Goal: Find specific page/section: Find specific page/section

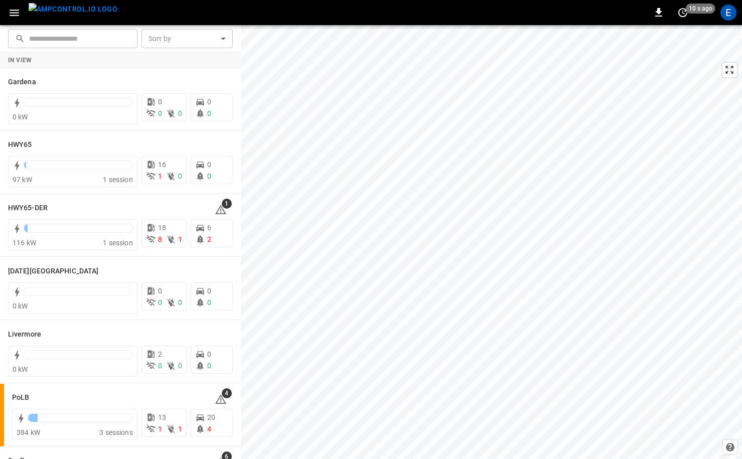
click at [76, 16] on img "menu" at bounding box center [73, 9] width 89 height 13
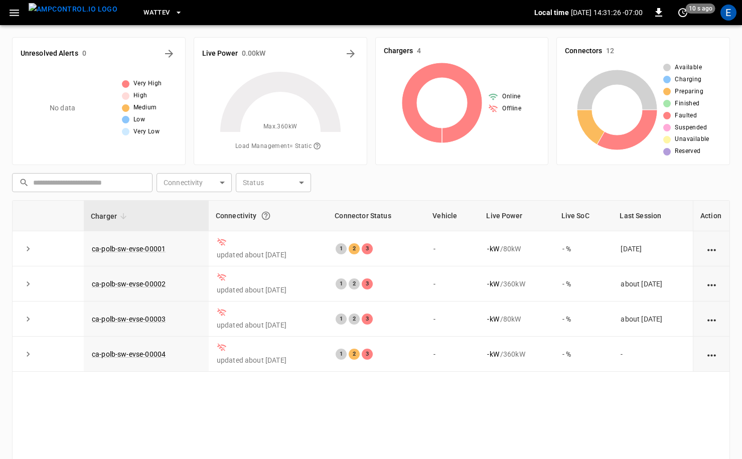
click at [147, 11] on span "WattEV" at bounding box center [156, 13] width 26 height 12
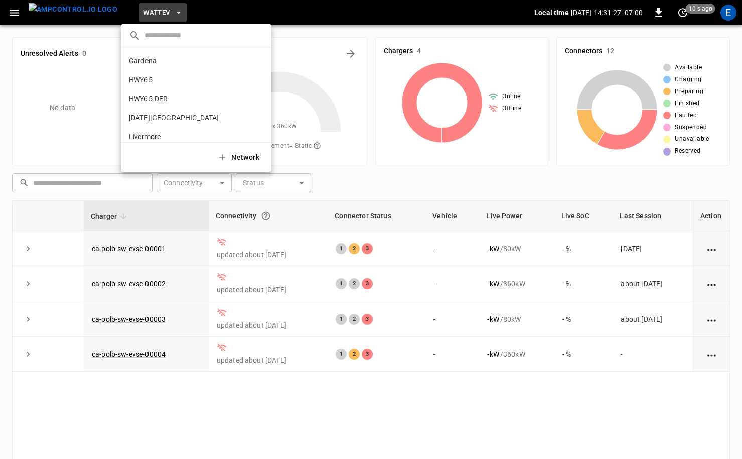
scroll to position [84, 0]
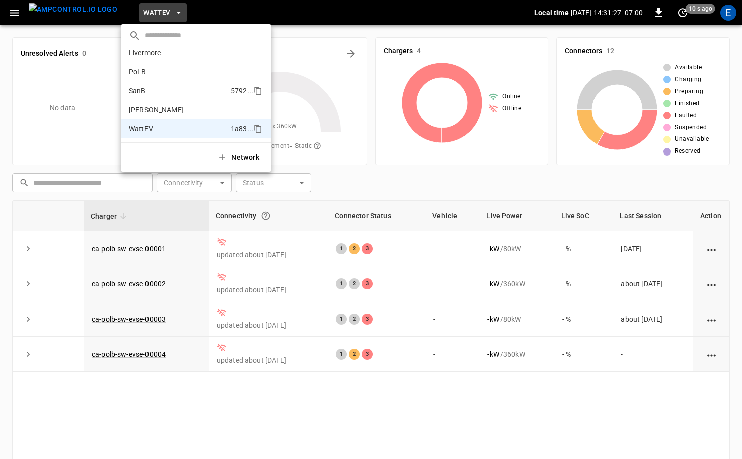
click at [161, 95] on li "SanB 5792 ..." at bounding box center [196, 90] width 151 height 19
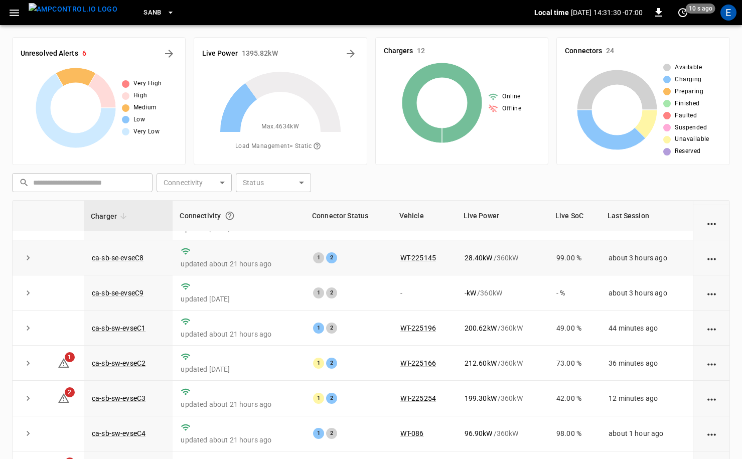
scroll to position [101, 0]
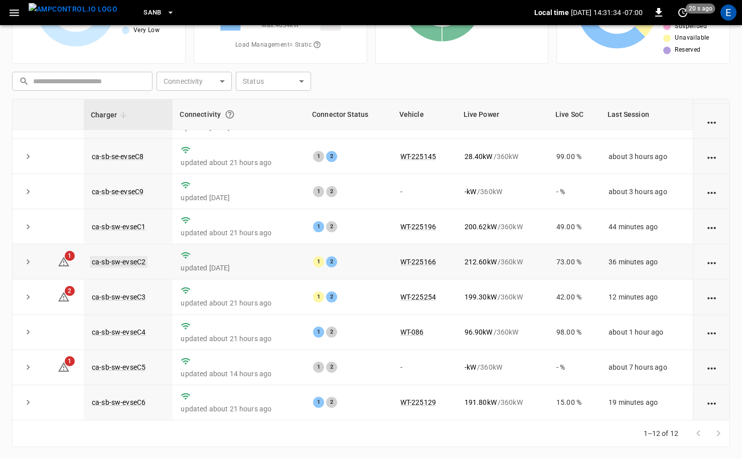
click at [133, 259] on link "ca-sb-sw-evseC2" at bounding box center [119, 262] width 58 height 12
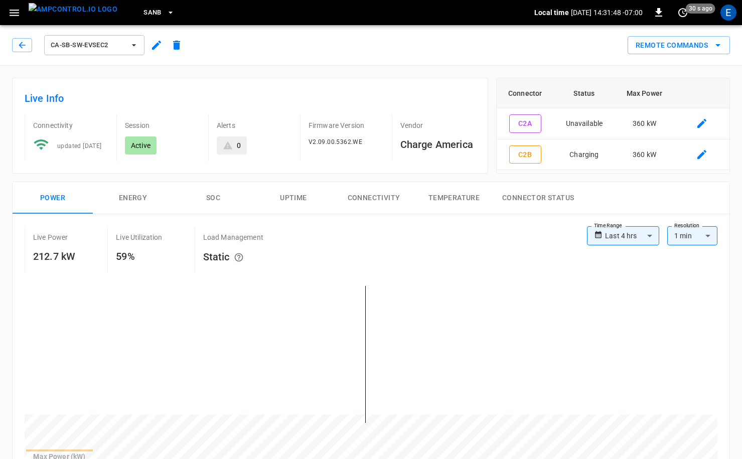
click at [78, 12] on img "menu" at bounding box center [73, 9] width 89 height 13
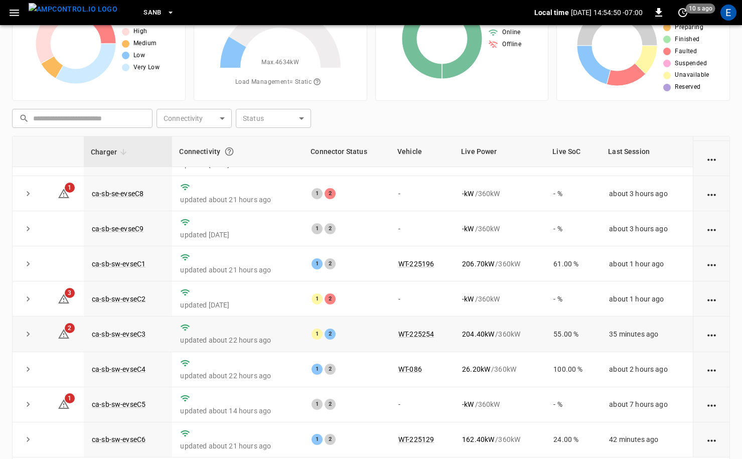
scroll to position [101, 0]
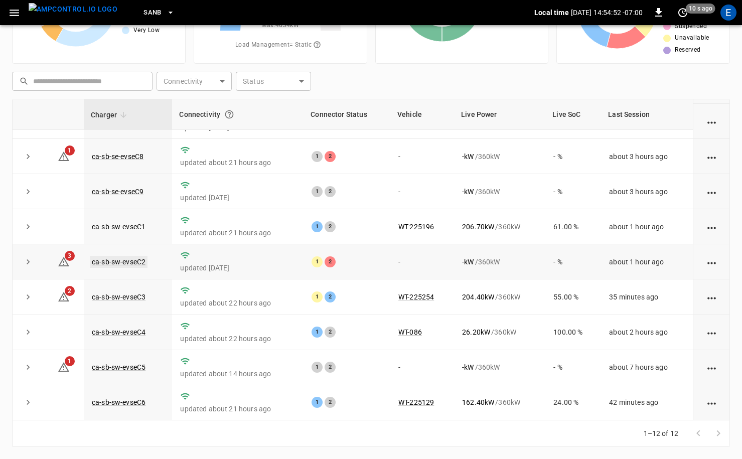
click at [118, 258] on link "ca-sb-sw-evseC2" at bounding box center [119, 262] width 58 height 12
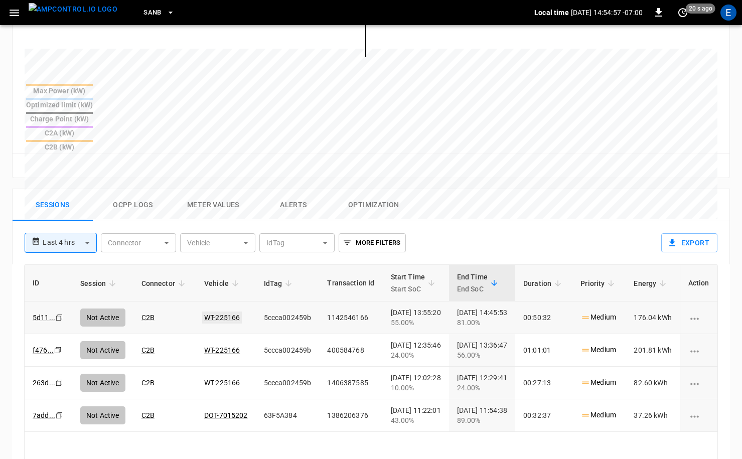
click at [208, 312] on link "WT-225166" at bounding box center [222, 318] width 40 height 12
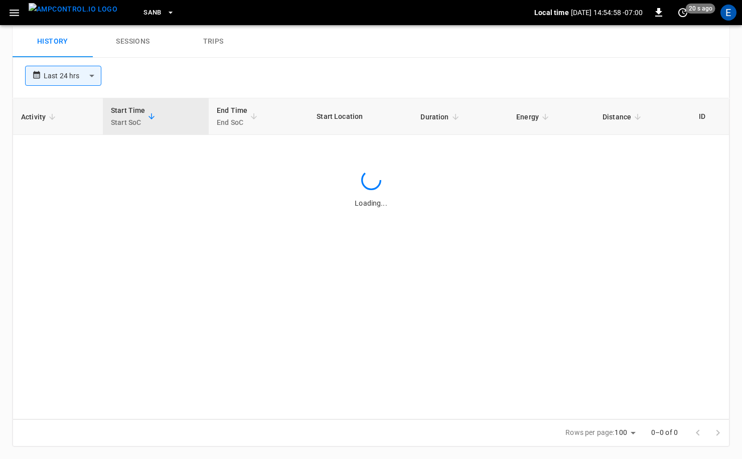
scroll to position [366, 0]
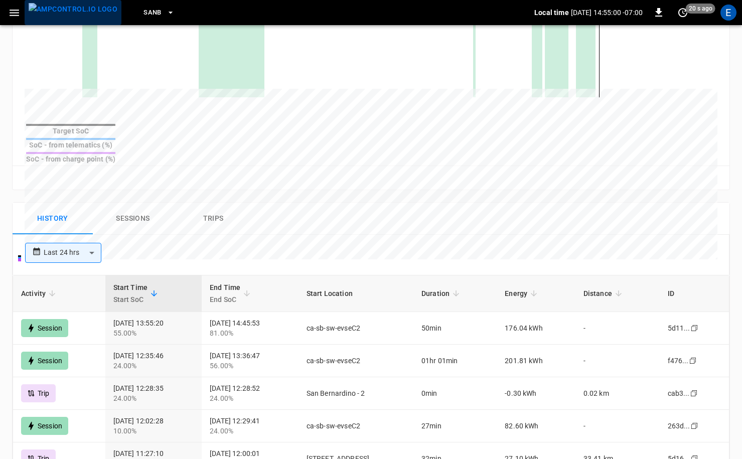
click at [80, 16] on img "menu" at bounding box center [73, 9] width 89 height 13
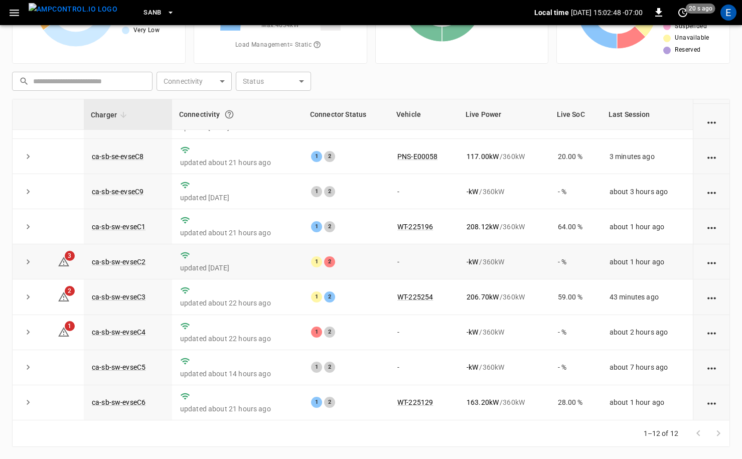
scroll to position [129, 0]
